Goal: Task Accomplishment & Management: Manage account settings

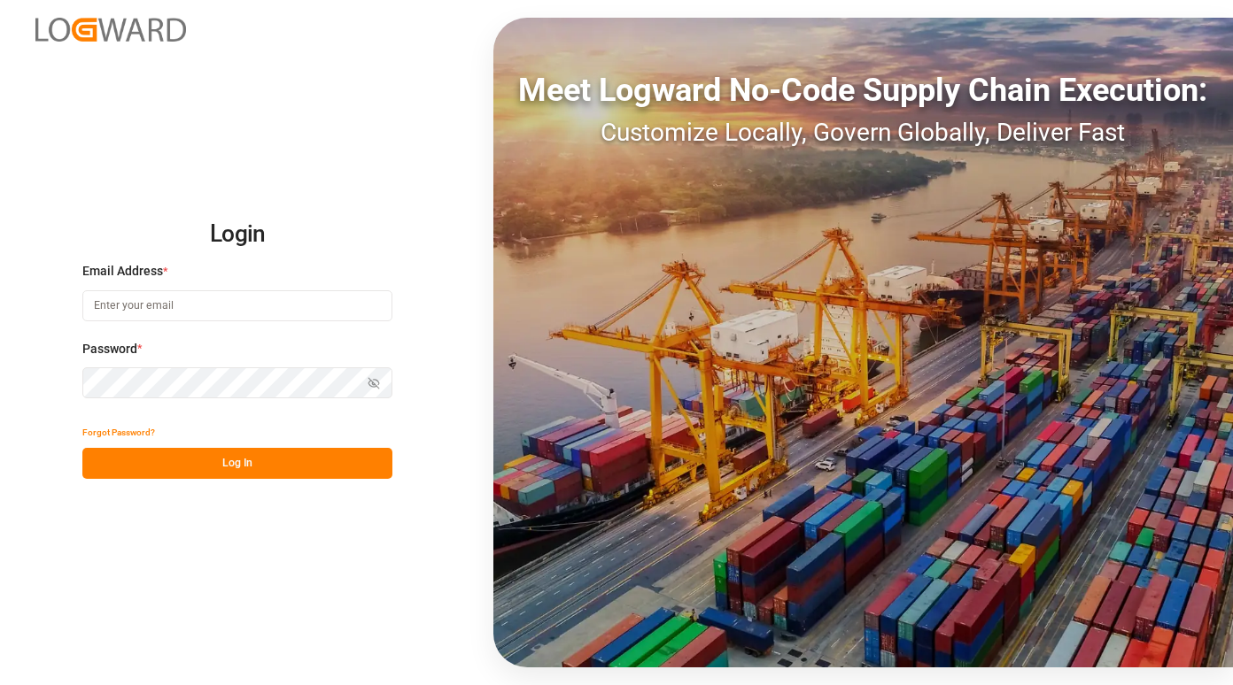
type input "[PERSON_NAME][EMAIL_ADDRESS][PERSON_NAME][PERSON_NAME][DOMAIN_NAME]"
click at [190, 462] on button "Log In" at bounding box center [237, 463] width 310 height 31
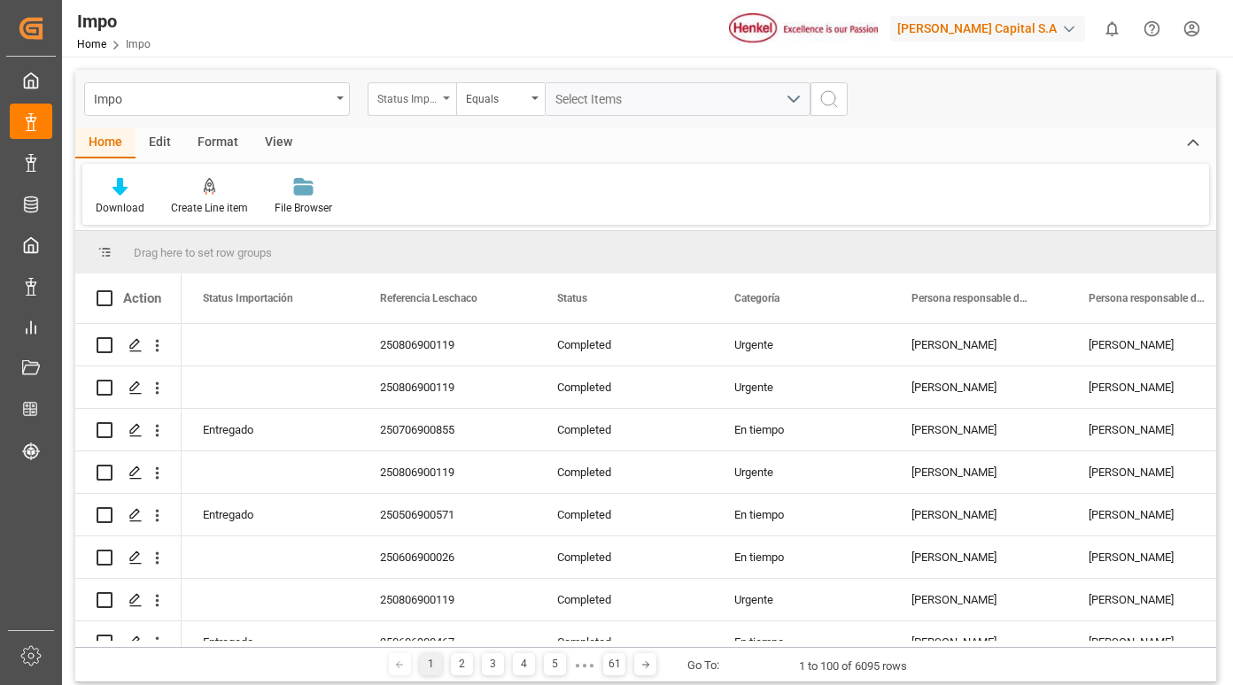
click at [408, 91] on div "Status Importación" at bounding box center [407, 97] width 60 height 20
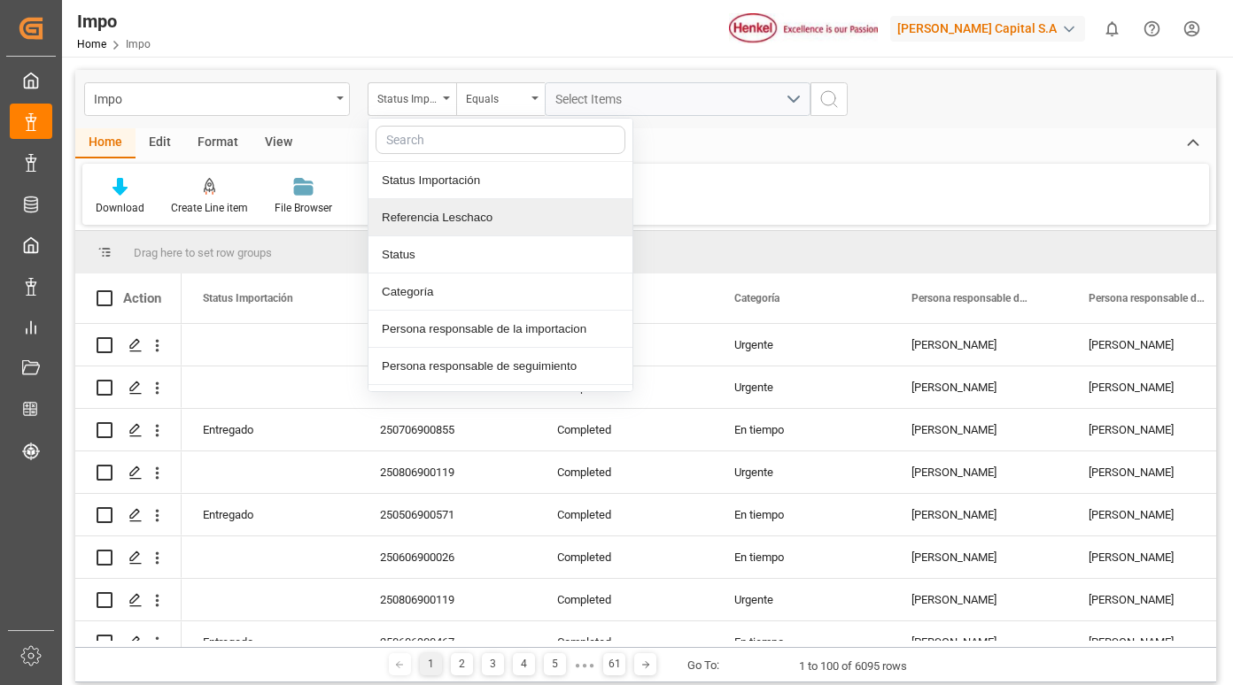
drag, startPoint x: 445, startPoint y: 213, endPoint x: 460, endPoint y: 215, distance: 14.3
click at [448, 214] on div "Referencia Leschaco" at bounding box center [500, 217] width 264 height 37
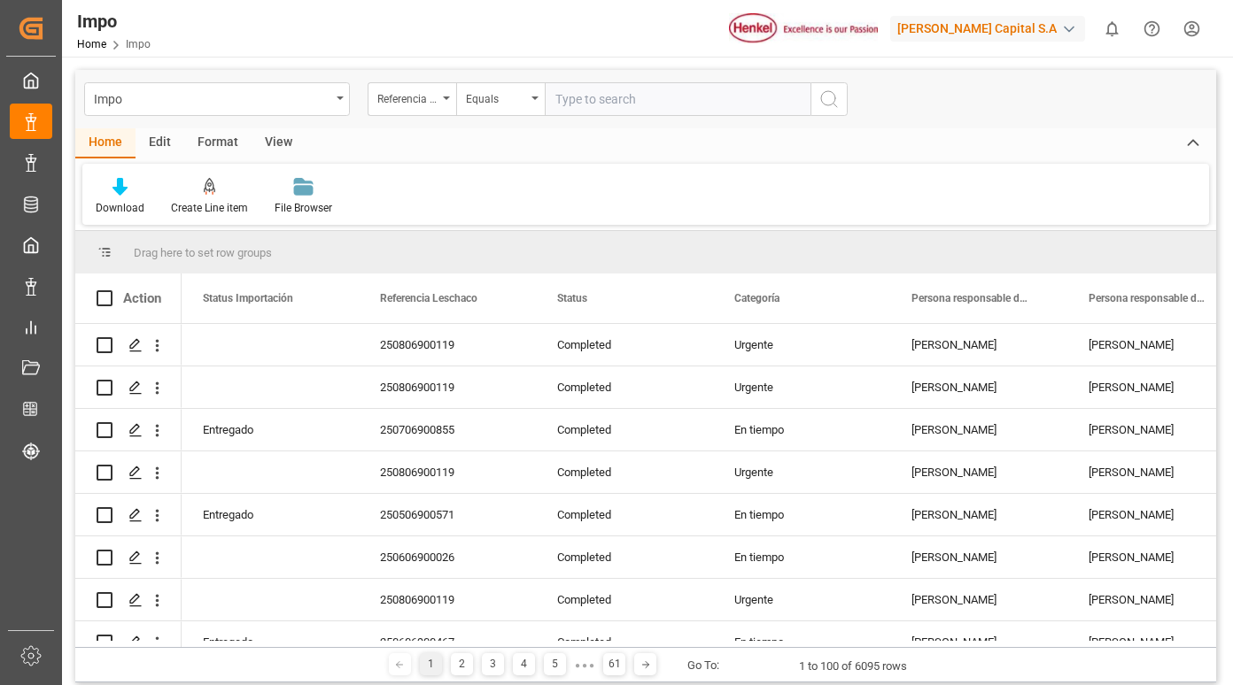
click at [601, 95] on input "text" at bounding box center [678, 99] width 266 height 34
type input "250815080158"
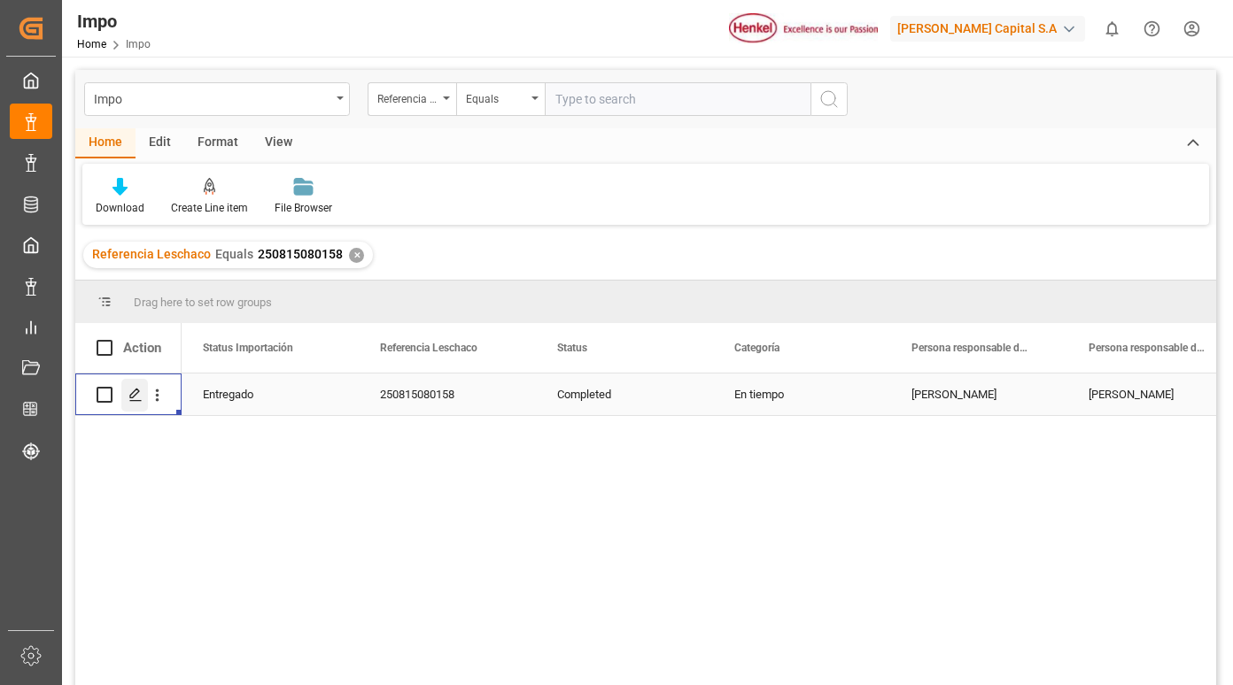
click at [142, 399] on icon "Press SPACE to select this row." at bounding box center [135, 395] width 14 height 14
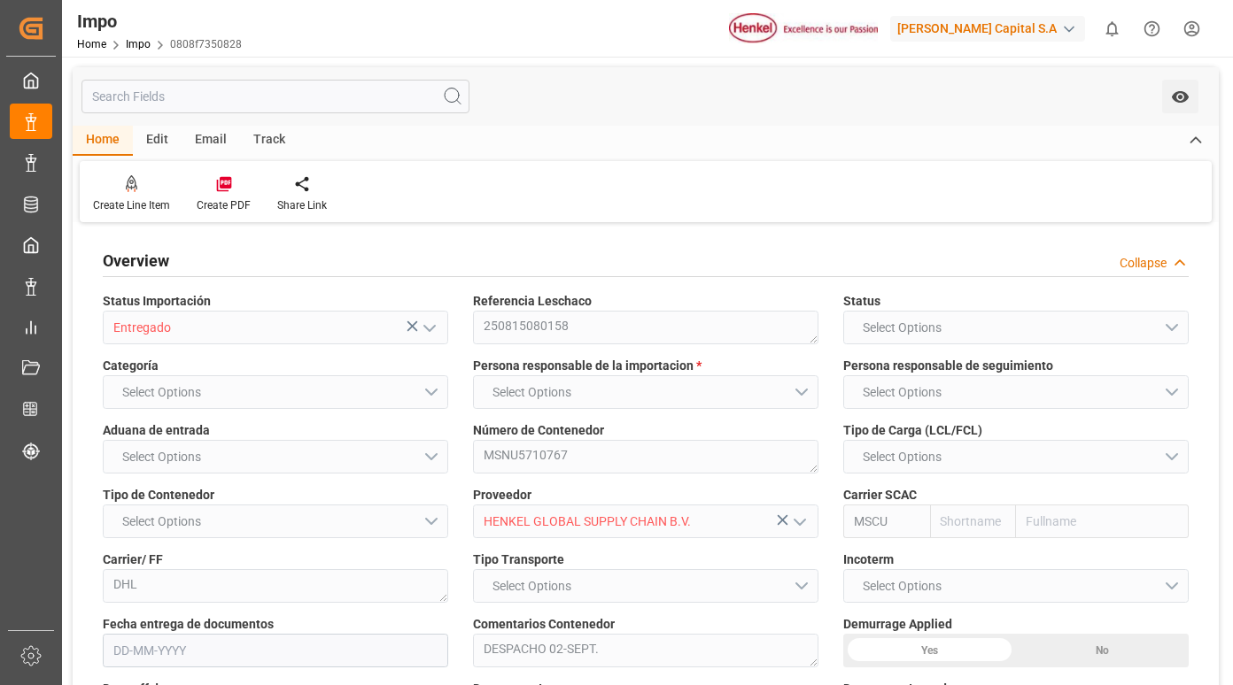
type input "MSC"
type input "Mediterranean Shipping Company"
type input "0"
type input "2"
type input "2.93"
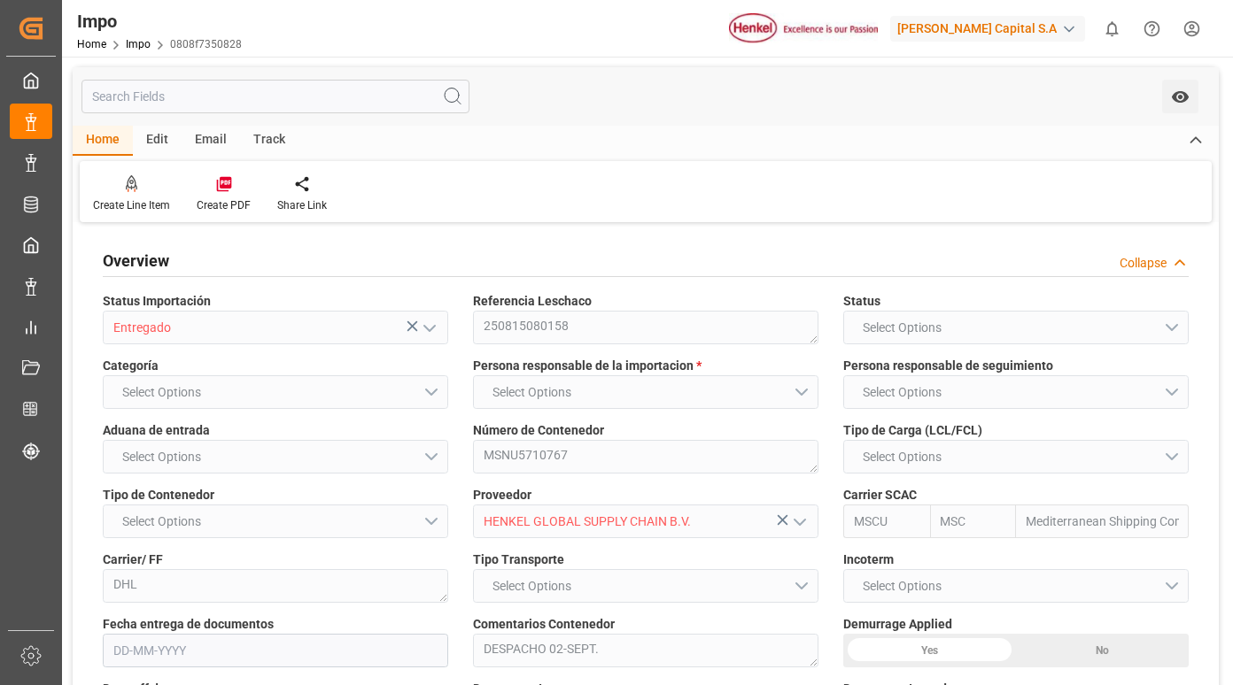
type input "3"
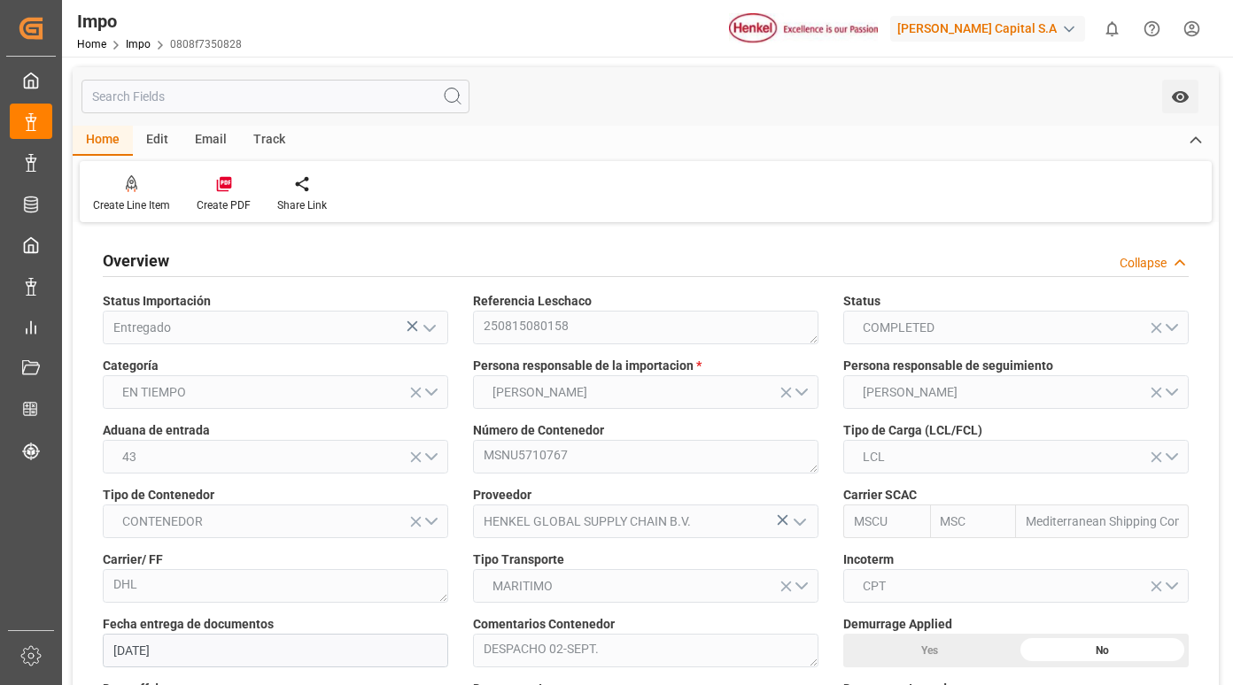
type input "[DATE]"
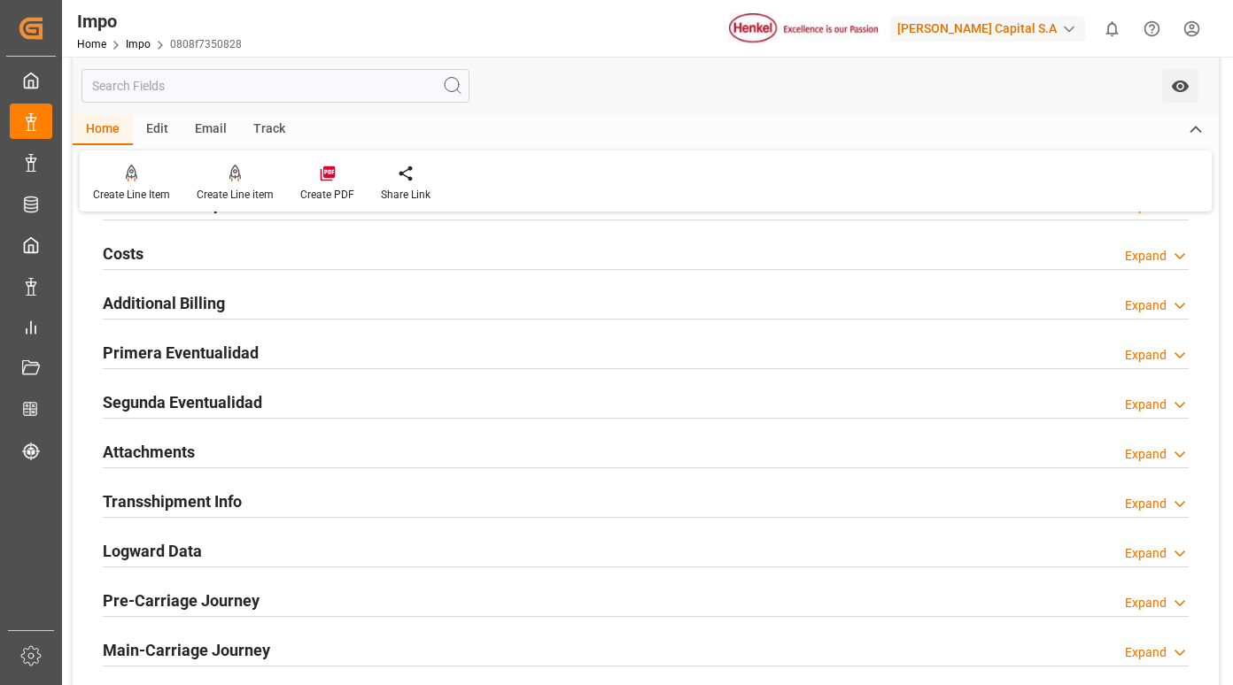
scroll to position [1328, 0]
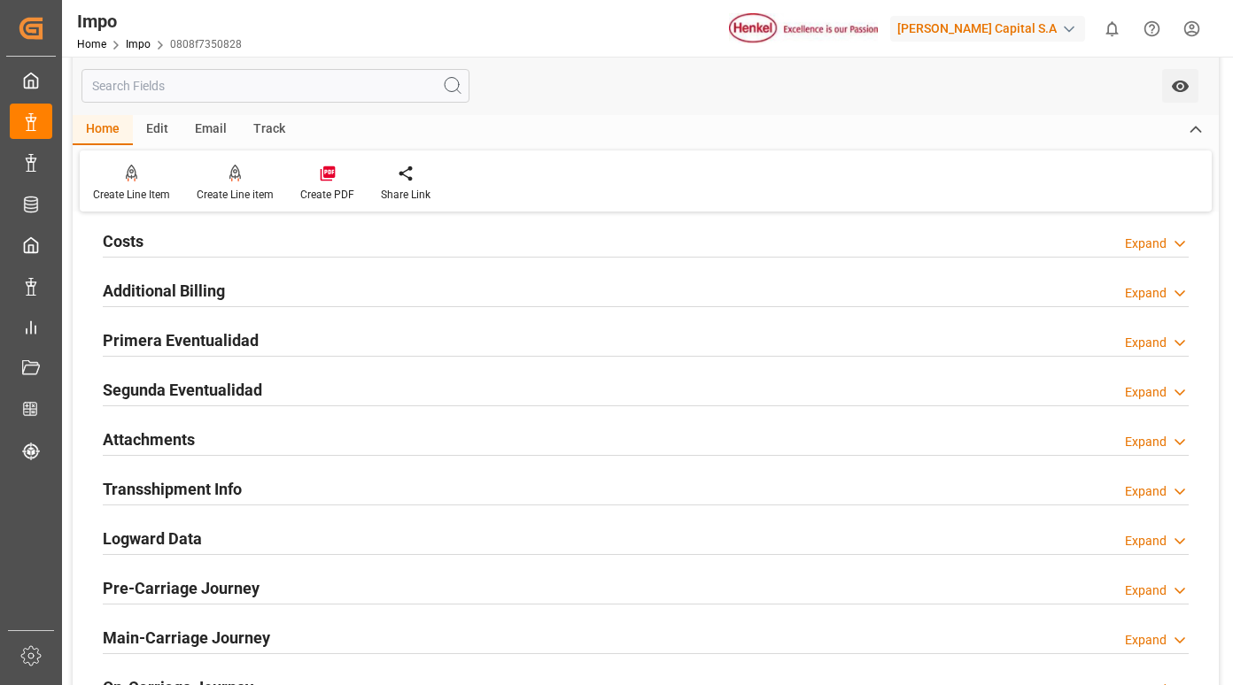
click at [253, 343] on h2 "Primera Eventualidad" at bounding box center [181, 341] width 156 height 24
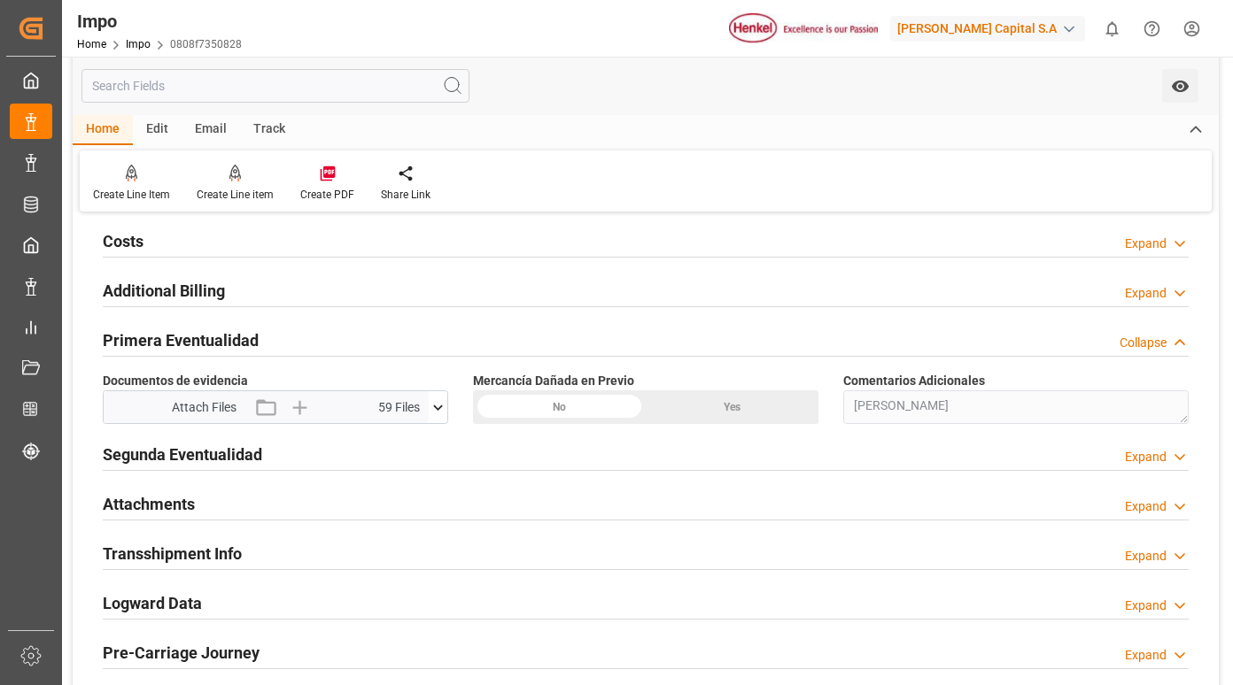
click at [439, 403] on icon at bounding box center [438, 408] width 19 height 19
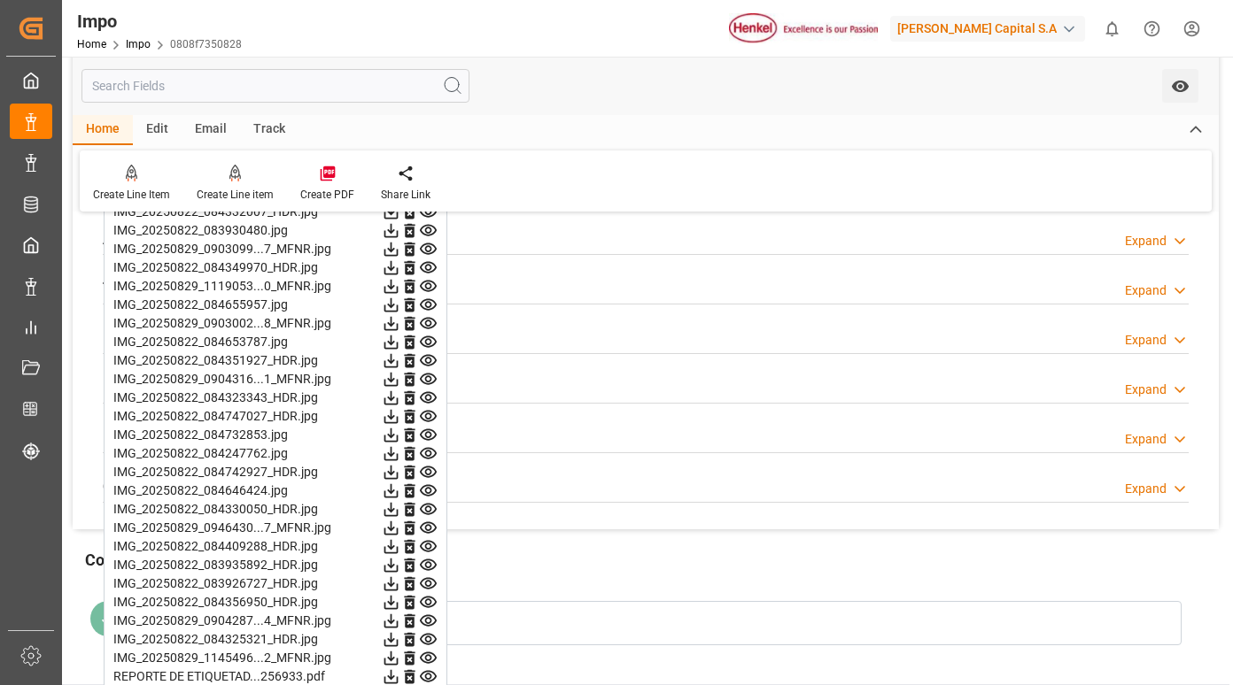
scroll to position [1506, 0]
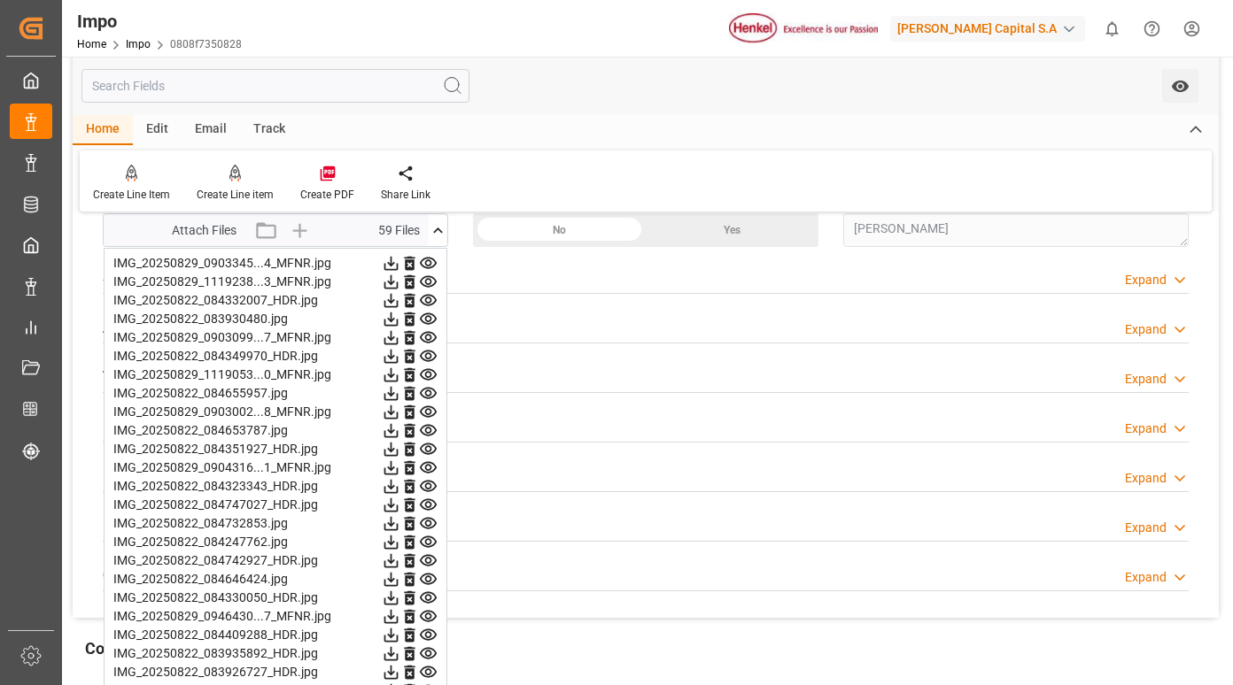
click at [428, 263] on icon at bounding box center [428, 263] width 19 height 19
click at [432, 276] on icon at bounding box center [428, 282] width 19 height 19
click at [427, 294] on icon at bounding box center [428, 300] width 19 height 19
click at [426, 314] on icon at bounding box center [428, 320] width 17 height 12
click at [427, 333] on icon at bounding box center [428, 338] width 17 height 12
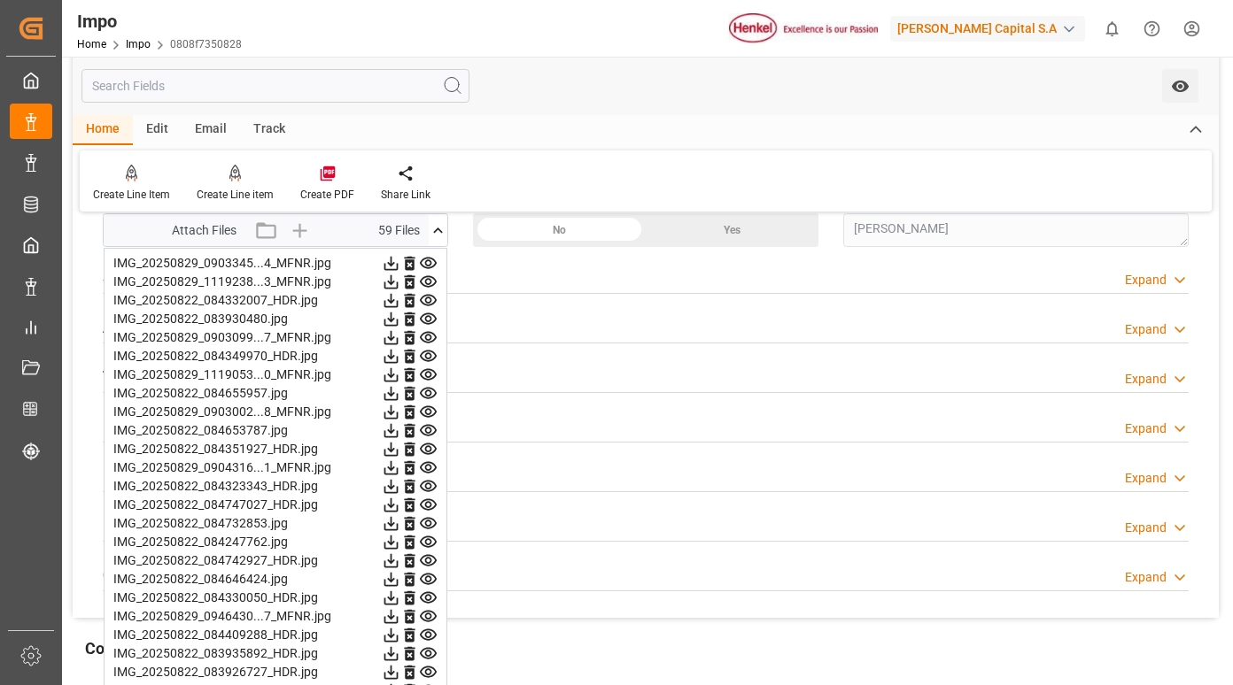
click at [428, 361] on icon at bounding box center [428, 357] width 17 height 12
click at [429, 375] on icon at bounding box center [428, 375] width 19 height 19
click at [430, 394] on icon at bounding box center [428, 394] width 17 height 12
click at [430, 414] on icon at bounding box center [428, 412] width 17 height 12
click at [429, 391] on icon at bounding box center [428, 394] width 17 height 12
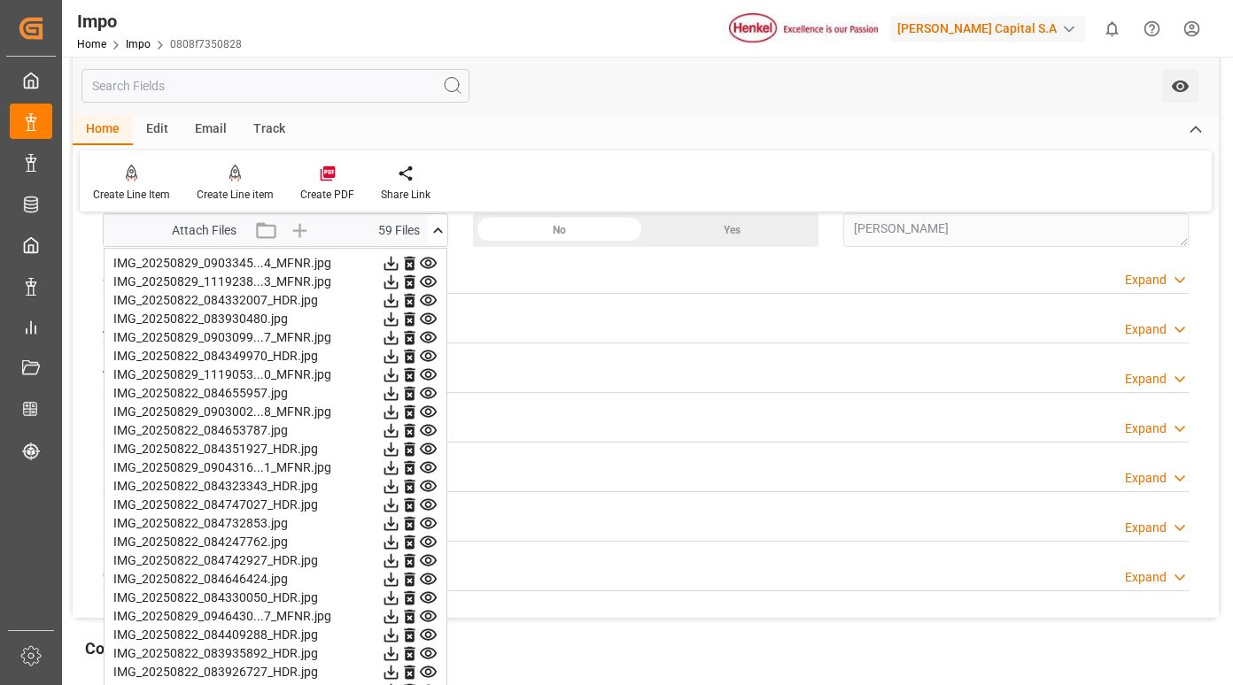
click at [432, 413] on icon at bounding box center [428, 412] width 19 height 19
click at [433, 434] on icon at bounding box center [428, 431] width 17 height 12
click at [427, 447] on icon at bounding box center [428, 450] width 17 height 12
click at [430, 470] on icon at bounding box center [428, 468] width 17 height 12
click at [429, 485] on icon at bounding box center [428, 486] width 19 height 19
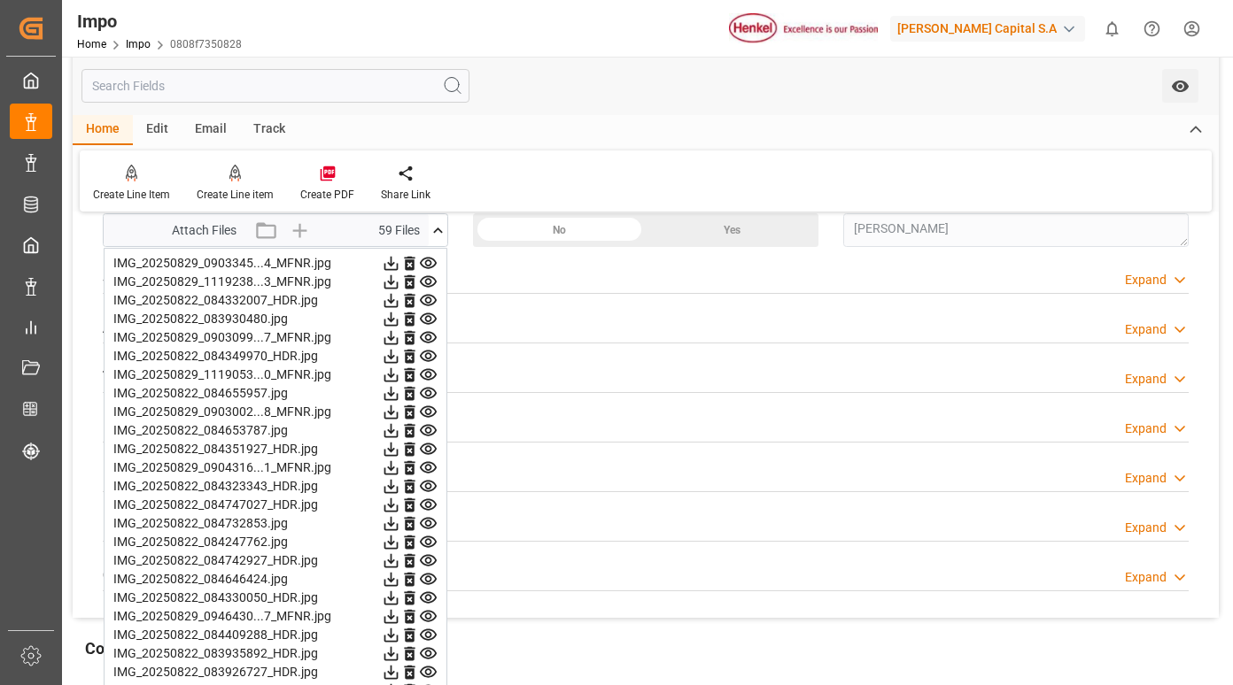
click at [428, 506] on icon at bounding box center [428, 505] width 19 height 19
click at [428, 523] on icon at bounding box center [428, 524] width 19 height 19
click at [430, 468] on icon at bounding box center [428, 468] width 17 height 12
click at [434, 481] on icon at bounding box center [428, 486] width 19 height 19
click at [431, 505] on icon at bounding box center [428, 505] width 17 height 12
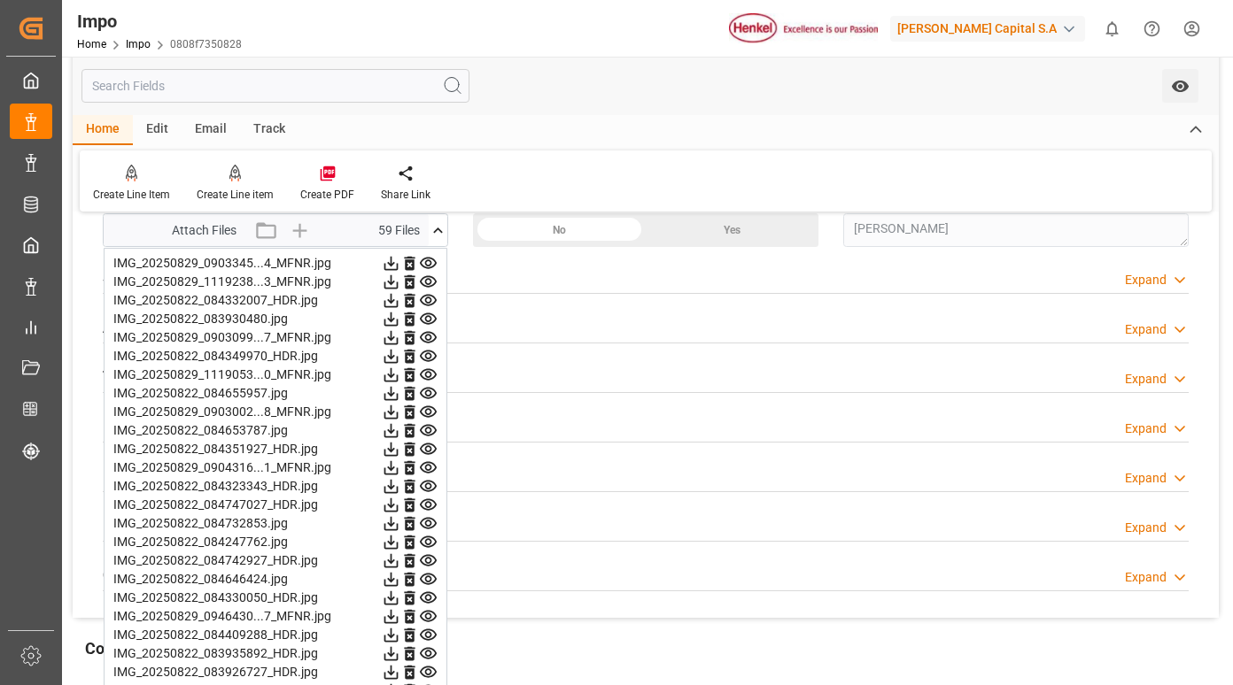
click at [430, 523] on icon at bounding box center [428, 524] width 17 height 12
click at [430, 538] on icon at bounding box center [428, 543] width 17 height 12
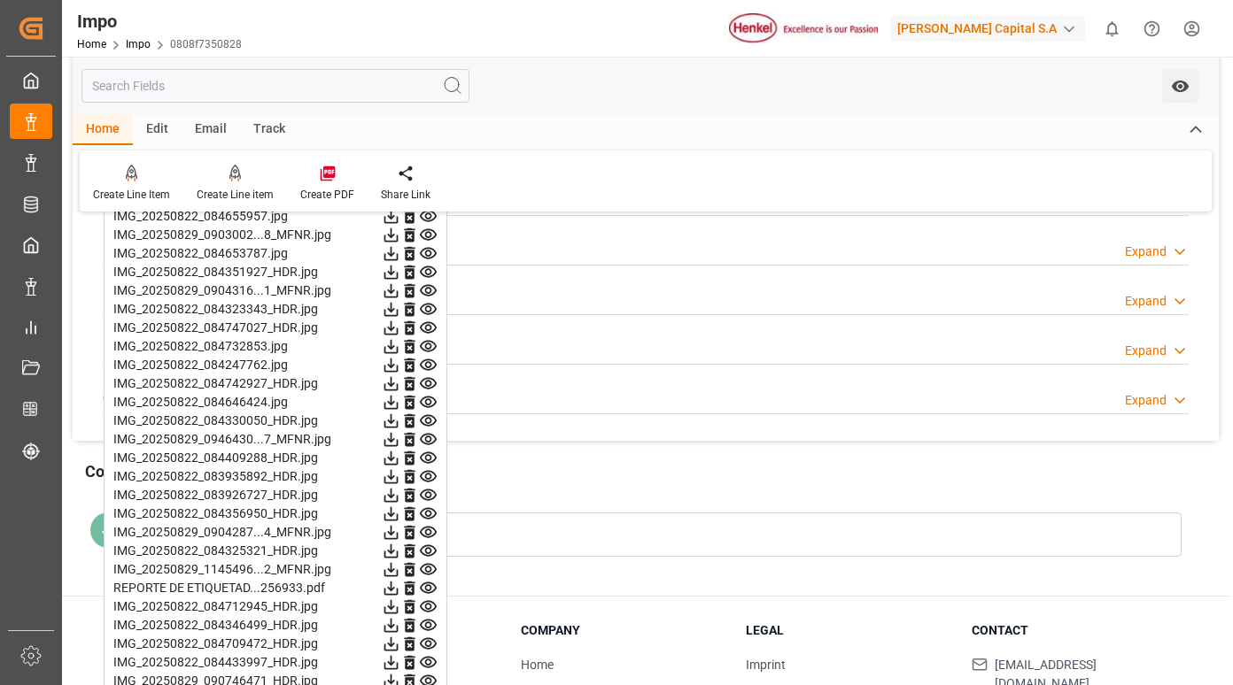
scroll to position [1771, 0]
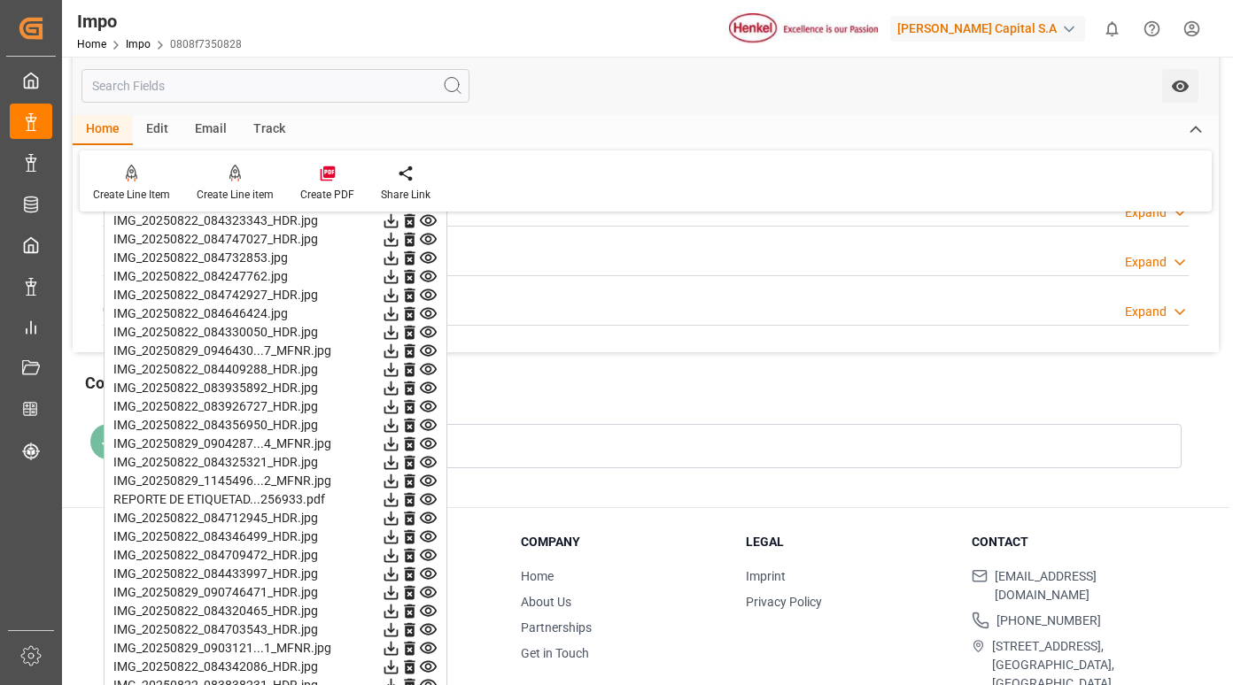
click at [428, 281] on icon at bounding box center [428, 276] width 19 height 19
click at [422, 305] on div "IMG_20250829_0903345...4_MFNR.jpg IMG_20250829_1119238...3_MFNR.jpg IMG_2025082…" at bounding box center [276, 537] width 344 height 1110
click at [430, 297] on icon at bounding box center [428, 296] width 17 height 12
click at [422, 311] on icon at bounding box center [428, 314] width 19 height 19
click at [426, 333] on icon at bounding box center [428, 333] width 17 height 12
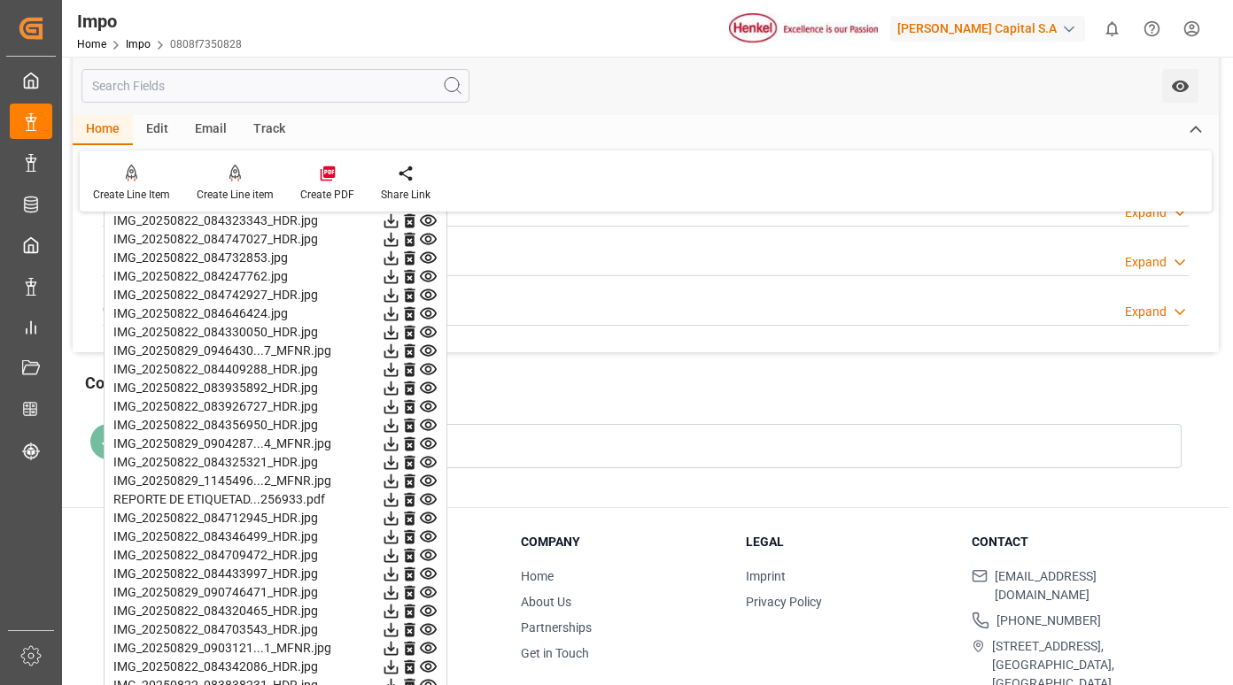
click at [430, 346] on icon at bounding box center [428, 351] width 17 height 12
click at [431, 368] on icon at bounding box center [428, 370] width 17 height 12
click at [431, 382] on icon at bounding box center [428, 388] width 19 height 19
click at [430, 402] on icon at bounding box center [428, 407] width 17 height 12
click at [426, 423] on icon at bounding box center [428, 426] width 17 height 12
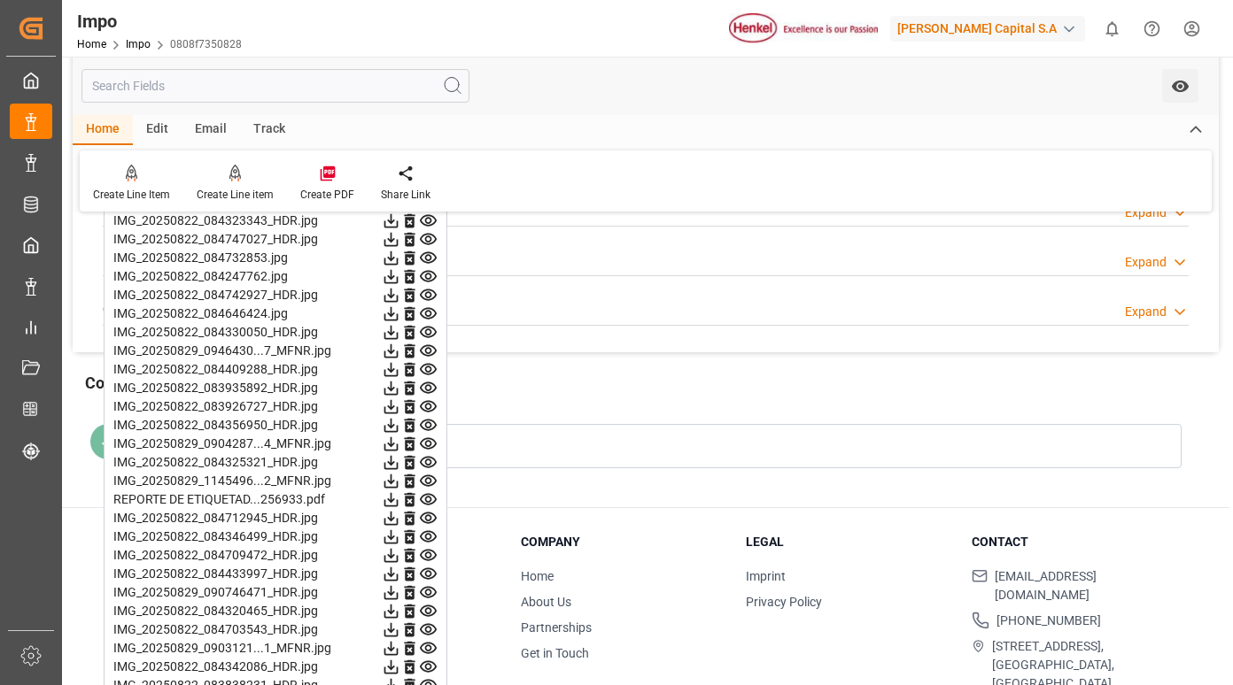
click at [425, 445] on icon at bounding box center [428, 444] width 17 height 12
click at [426, 461] on icon at bounding box center [428, 463] width 17 height 12
click at [427, 478] on icon at bounding box center [428, 482] width 17 height 12
click at [427, 494] on icon at bounding box center [428, 500] width 17 height 12
click at [429, 501] on icon at bounding box center [428, 500] width 19 height 19
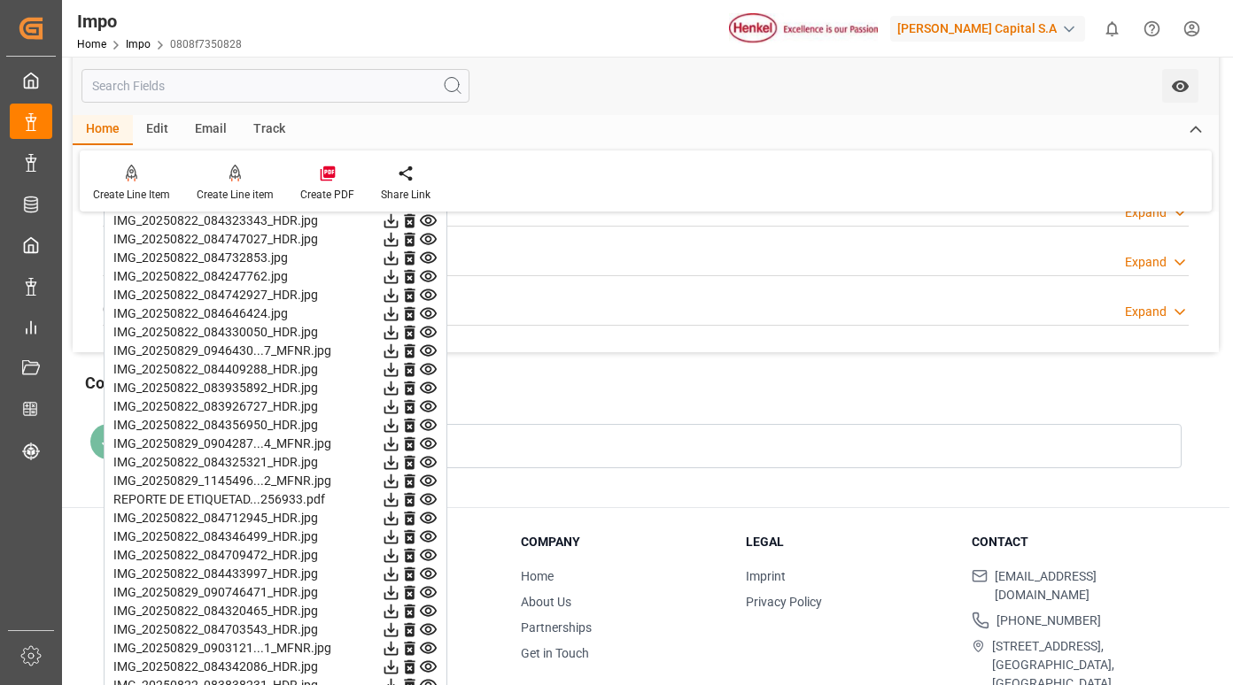
click at [433, 523] on icon at bounding box center [428, 519] width 17 height 12
click at [430, 523] on icon at bounding box center [428, 519] width 17 height 12
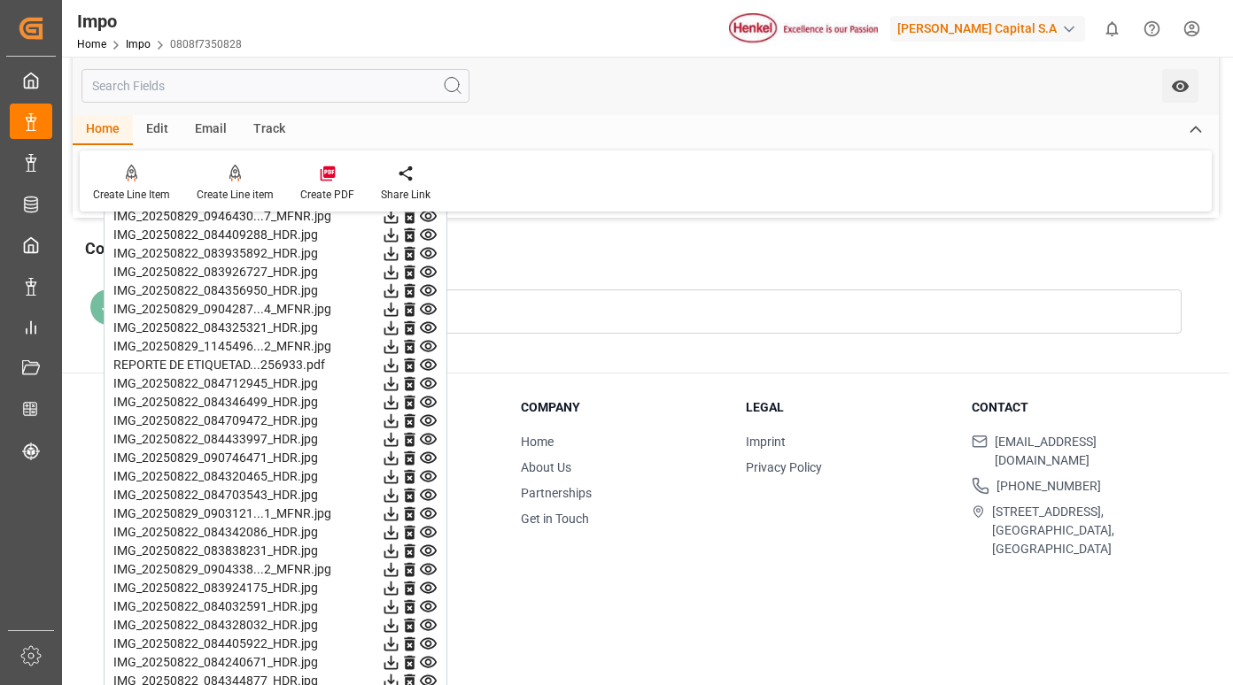
scroll to position [1948, 0]
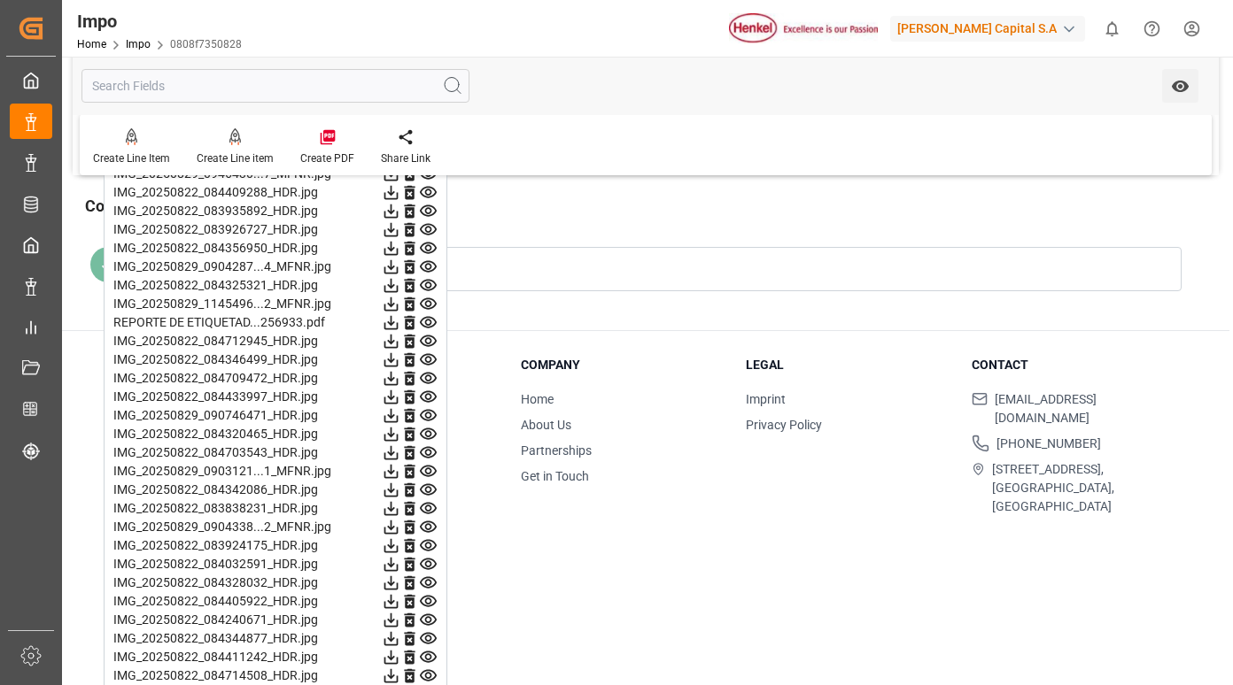
click at [425, 355] on icon at bounding box center [428, 360] width 17 height 12
click at [429, 386] on icon at bounding box center [428, 378] width 19 height 19
click at [427, 398] on icon at bounding box center [428, 397] width 19 height 19
click at [426, 415] on icon at bounding box center [428, 416] width 17 height 12
click at [427, 431] on icon at bounding box center [428, 435] width 17 height 12
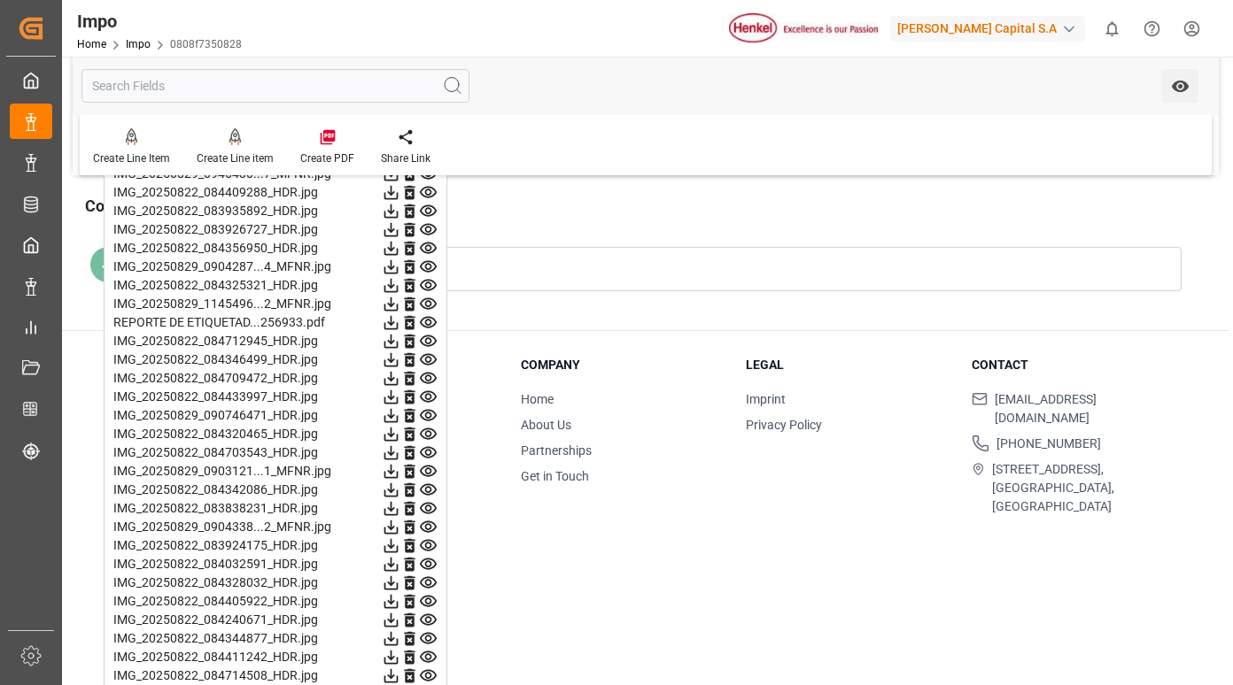
click at [427, 444] on icon at bounding box center [428, 453] width 19 height 19
click at [428, 454] on icon at bounding box center [428, 453] width 19 height 19
click at [430, 465] on icon at bounding box center [428, 471] width 19 height 19
click at [430, 485] on icon at bounding box center [428, 490] width 19 height 19
click at [424, 507] on icon at bounding box center [428, 508] width 19 height 19
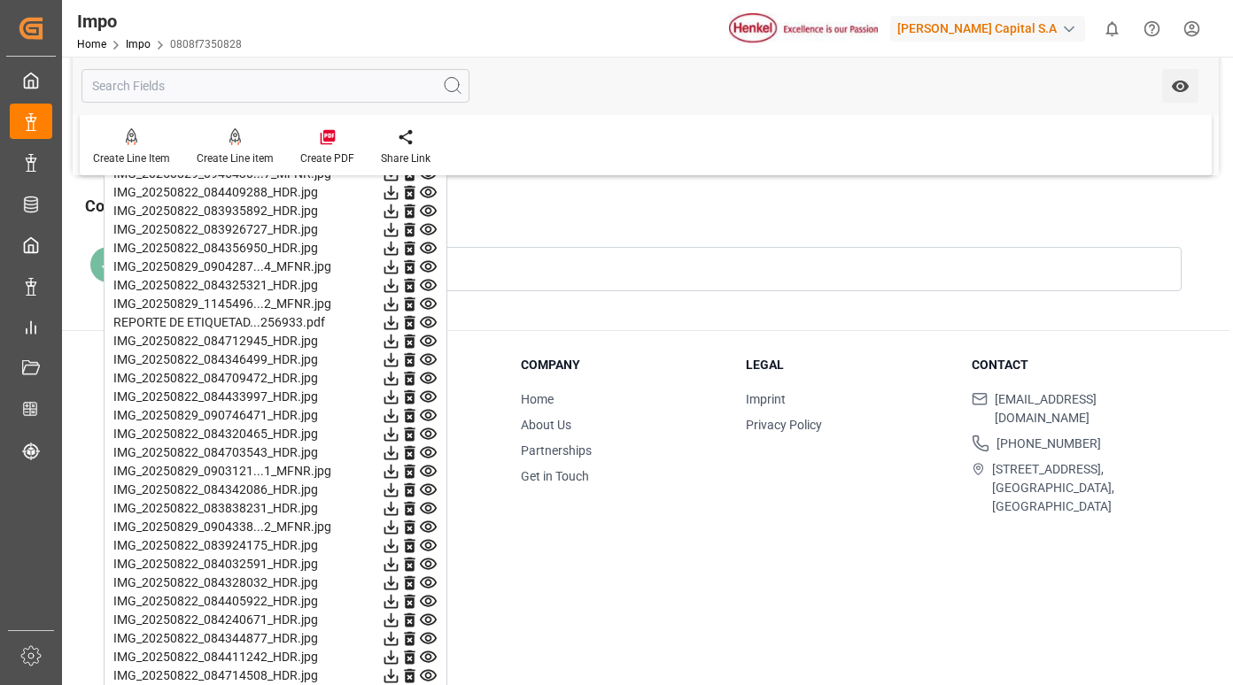
click at [424, 529] on icon at bounding box center [428, 527] width 19 height 19
click at [430, 546] on icon at bounding box center [428, 546] width 19 height 19
click at [430, 562] on icon at bounding box center [428, 565] width 17 height 12
click at [430, 584] on icon at bounding box center [428, 583] width 19 height 19
click at [430, 600] on icon at bounding box center [428, 602] width 17 height 12
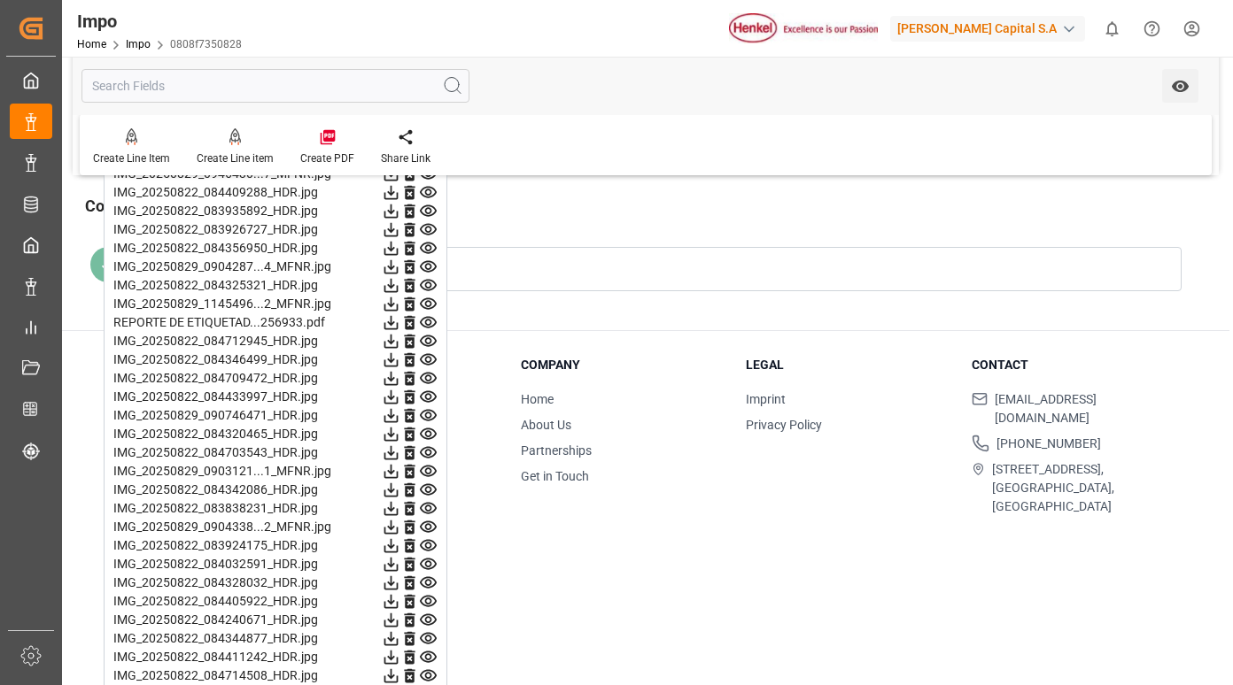
click at [430, 622] on icon at bounding box center [428, 621] width 17 height 12
click at [426, 639] on icon at bounding box center [428, 639] width 17 height 12
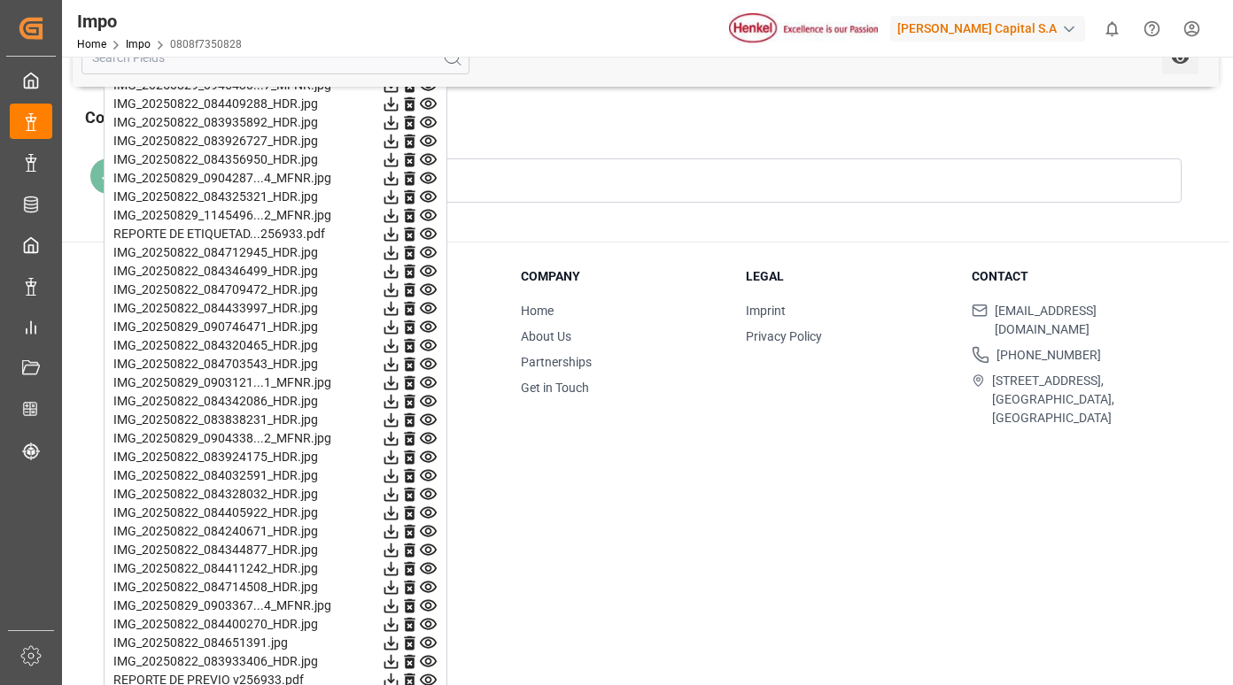
scroll to position [2125, 0]
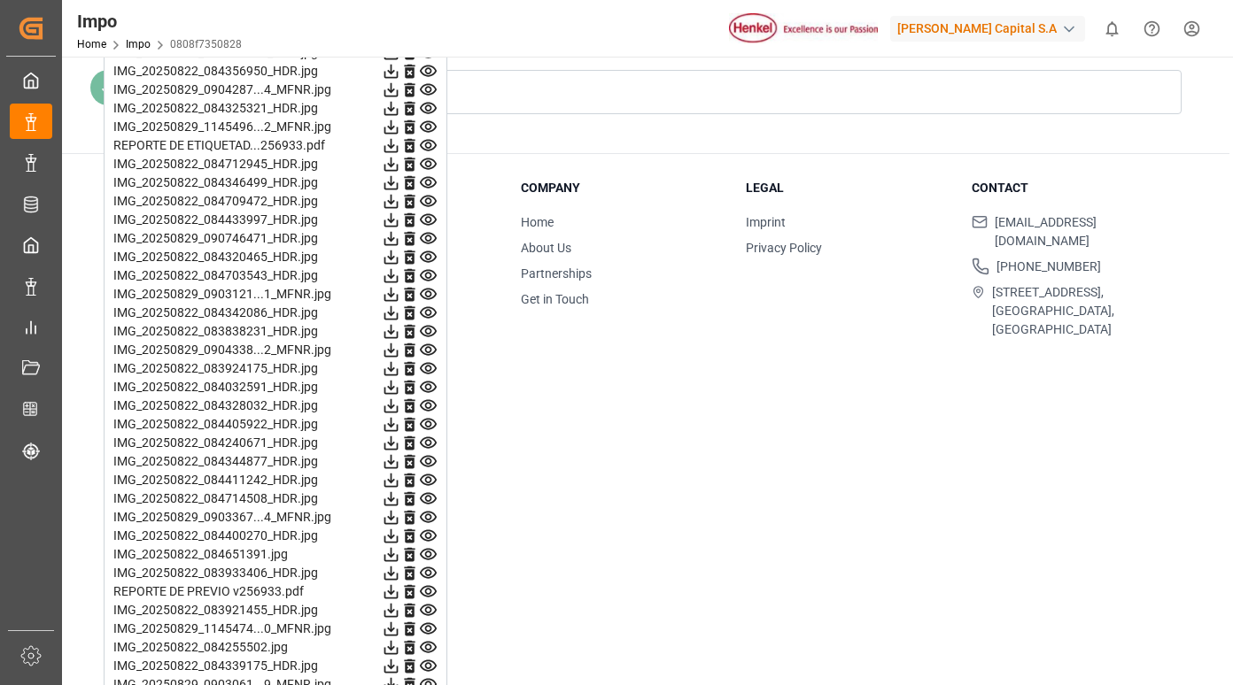
click at [428, 465] on icon at bounding box center [428, 462] width 17 height 12
click at [434, 482] on icon at bounding box center [428, 480] width 19 height 19
click at [431, 498] on icon at bounding box center [428, 499] width 17 height 12
click at [427, 515] on icon at bounding box center [428, 518] width 17 height 12
click at [428, 532] on icon at bounding box center [428, 536] width 19 height 19
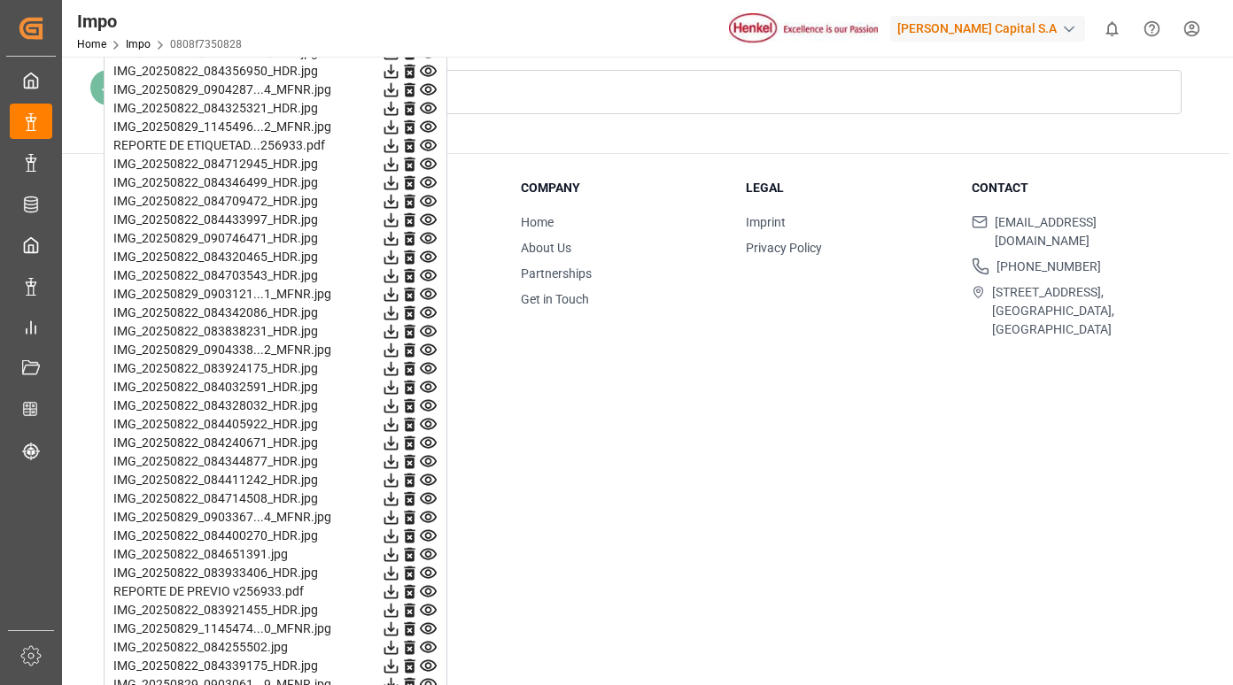
click at [428, 551] on icon at bounding box center [428, 555] width 19 height 19
click at [429, 569] on icon at bounding box center [428, 573] width 19 height 19
click at [430, 586] on icon at bounding box center [428, 592] width 19 height 19
click at [432, 613] on icon at bounding box center [428, 610] width 19 height 19
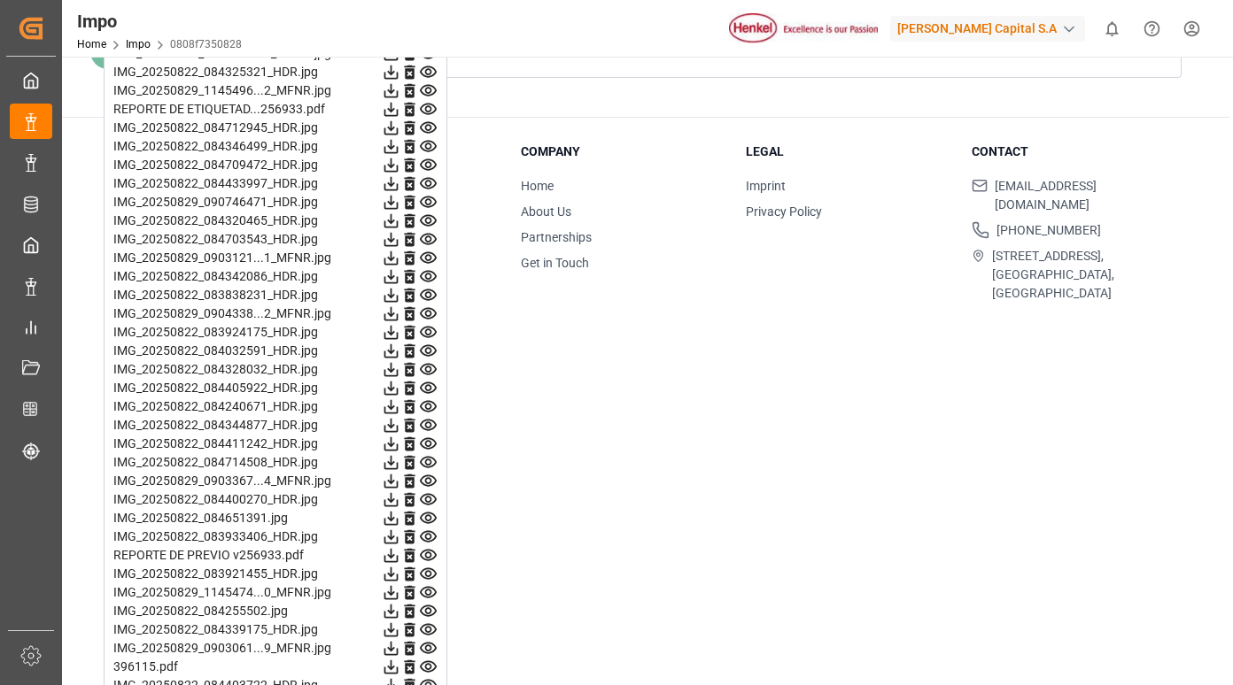
scroll to position [2178, 0]
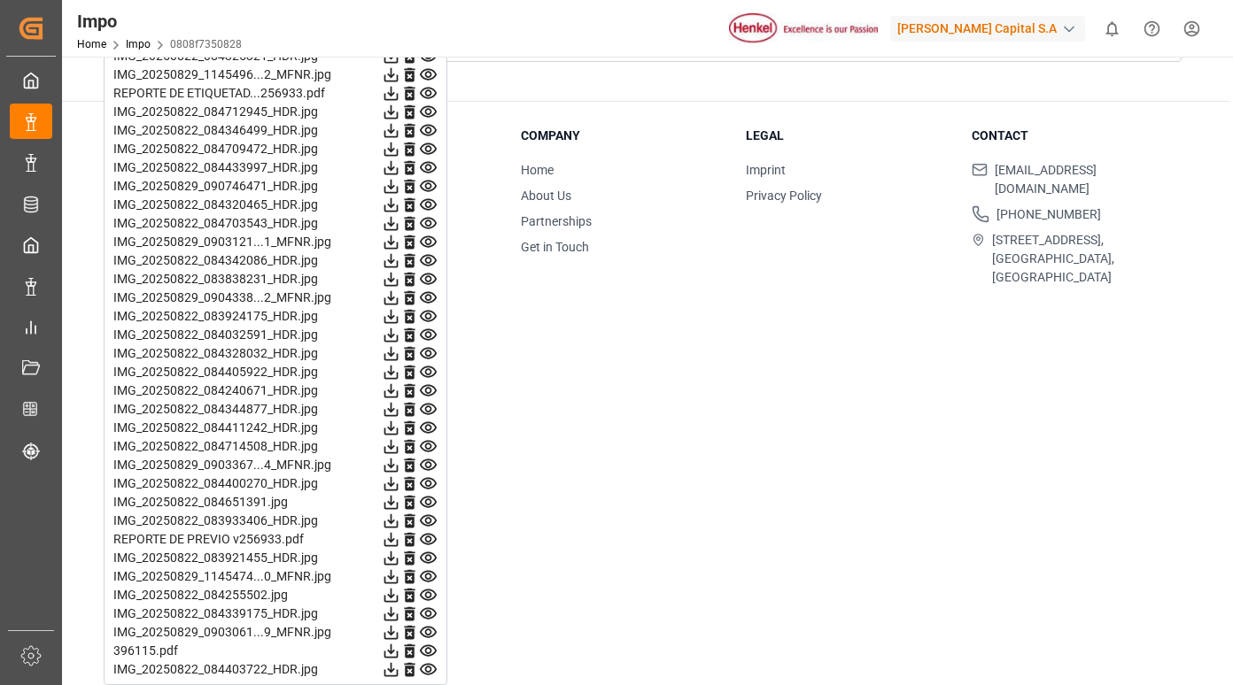
click at [429, 577] on icon at bounding box center [428, 577] width 19 height 19
click at [435, 594] on icon at bounding box center [428, 596] width 17 height 12
click at [429, 610] on icon at bounding box center [428, 614] width 19 height 19
click at [424, 630] on icon at bounding box center [428, 632] width 19 height 19
click at [431, 649] on icon at bounding box center [428, 651] width 19 height 19
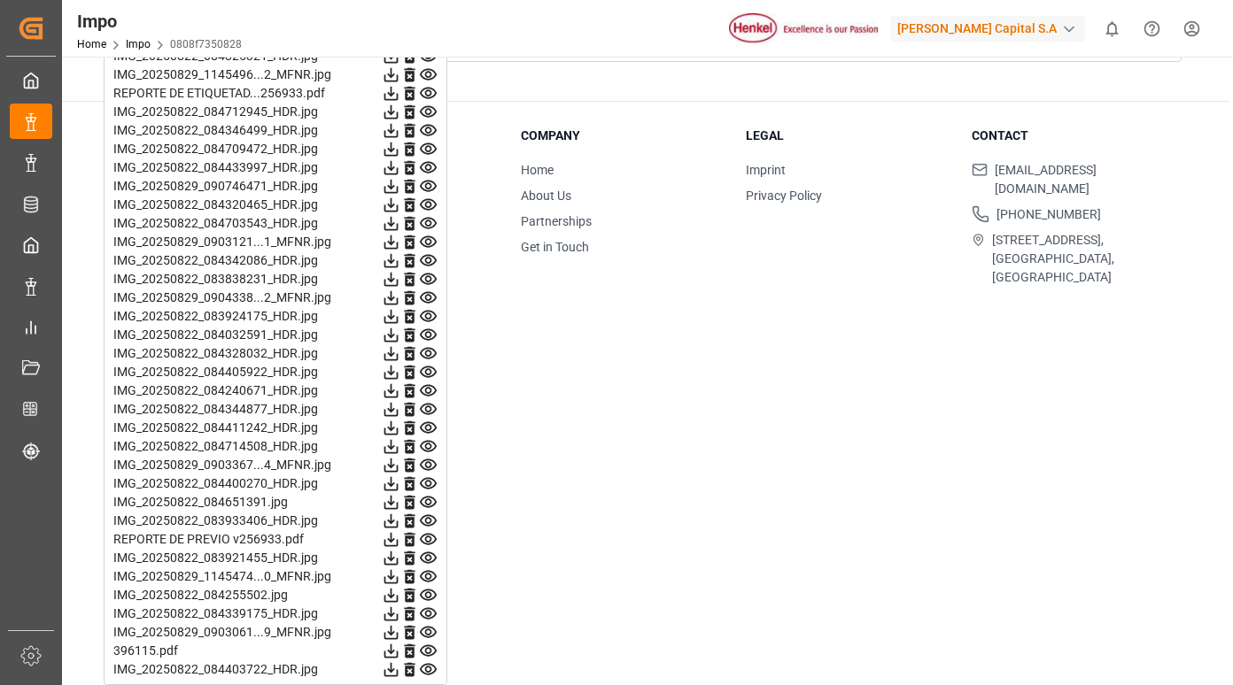
click at [429, 668] on icon at bounding box center [428, 670] width 17 height 12
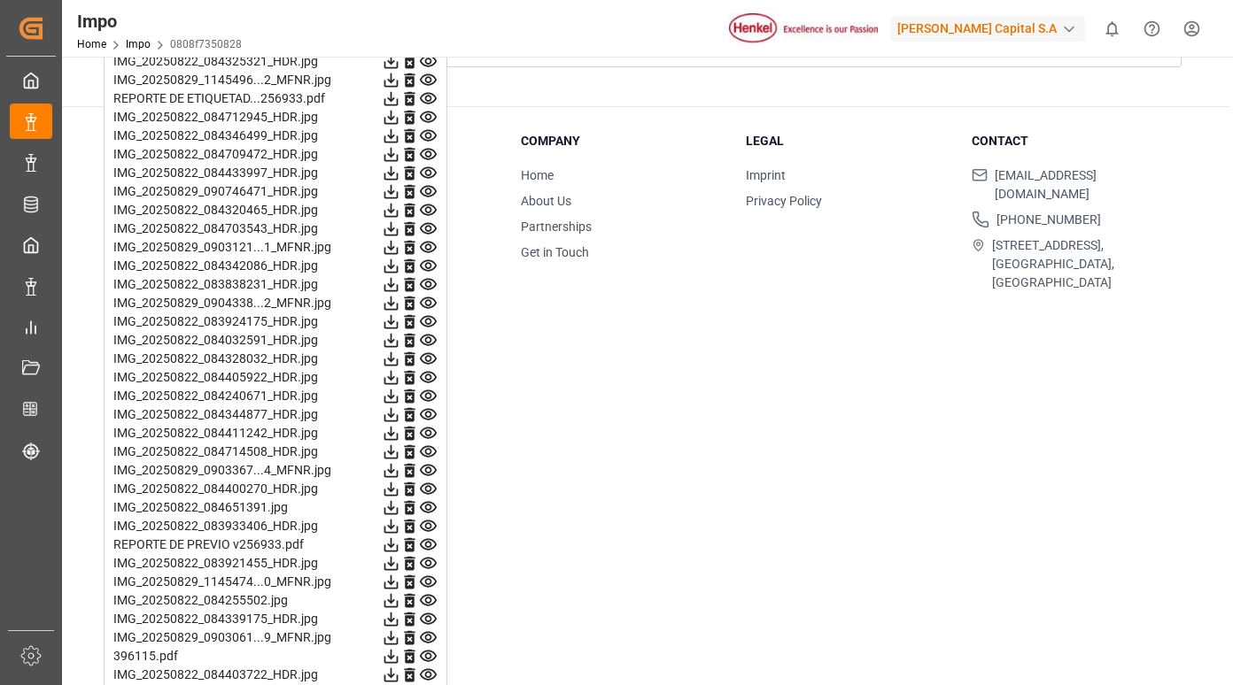
scroll to position [2172, 0]
